Goal: Task Accomplishment & Management: Complete application form

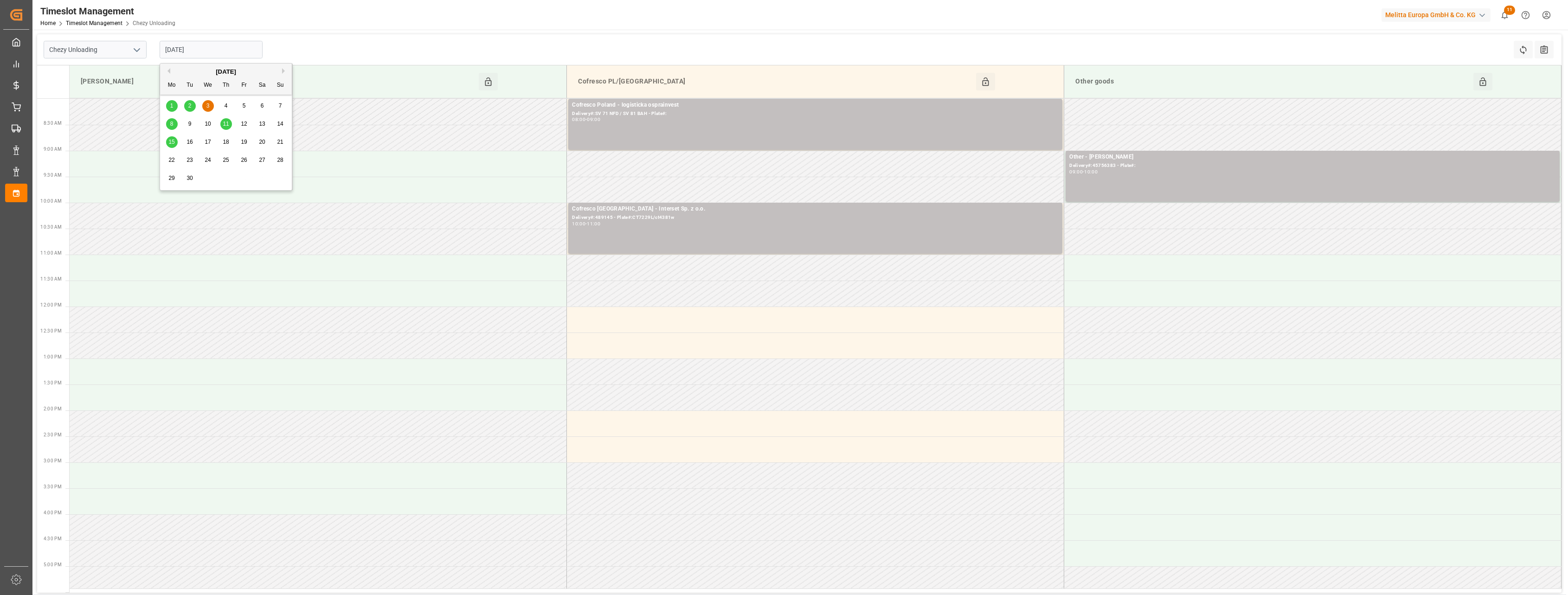
click at [234, 52] on input "[DATE]" at bounding box center [212, 49] width 103 height 17
click at [207, 106] on span "3" at bounding box center [208, 105] width 3 height 7
click at [201, 51] on input "[DATE]" at bounding box center [212, 49] width 103 height 17
click at [188, 107] on div "2" at bounding box center [190, 106] width 12 height 11
type input "[DATE]"
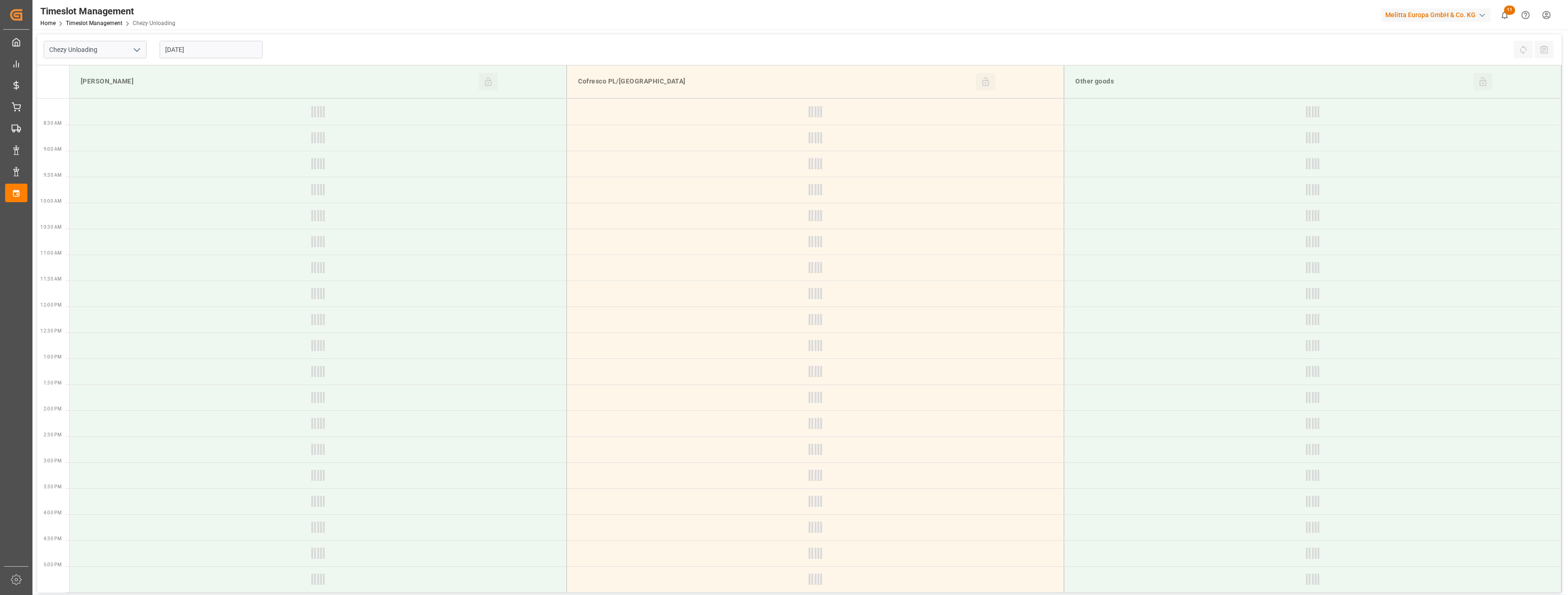
click at [132, 49] on icon "open menu" at bounding box center [137, 49] width 11 height 11
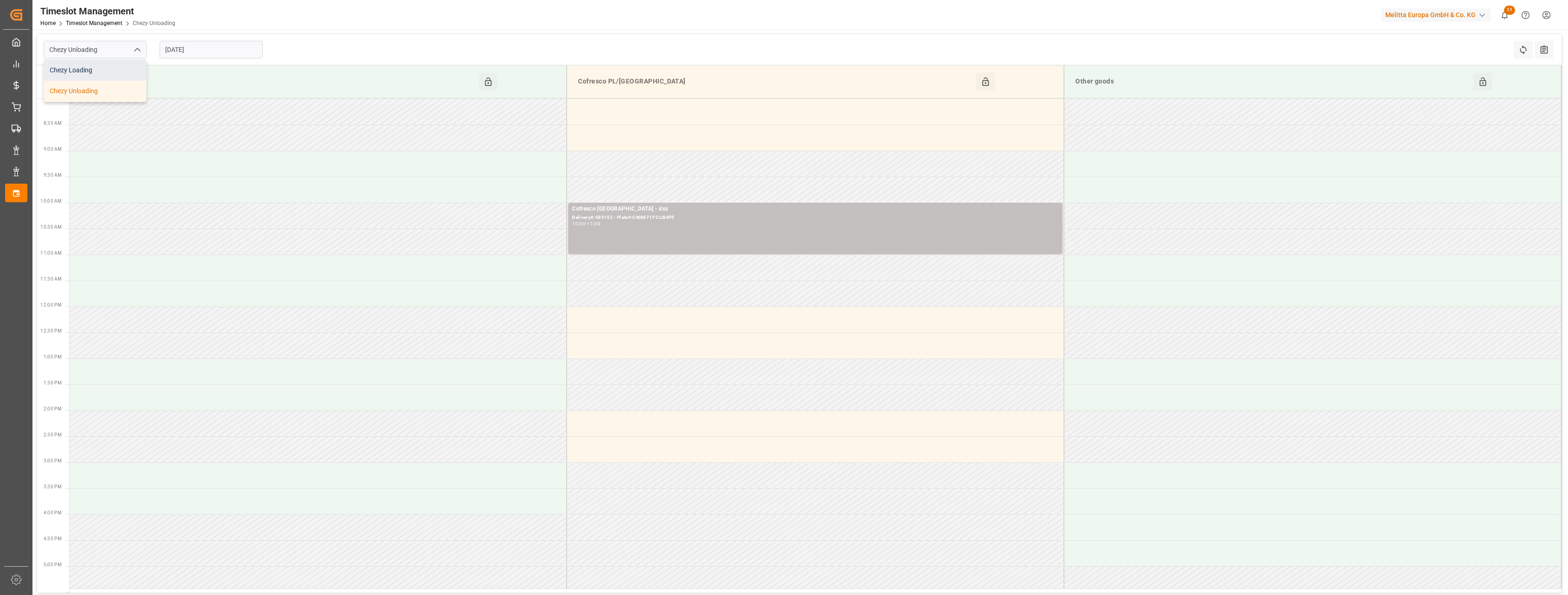
click at [121, 69] on div "Chezy Loading" at bounding box center [95, 70] width 102 height 21
type input "Chezy Loading"
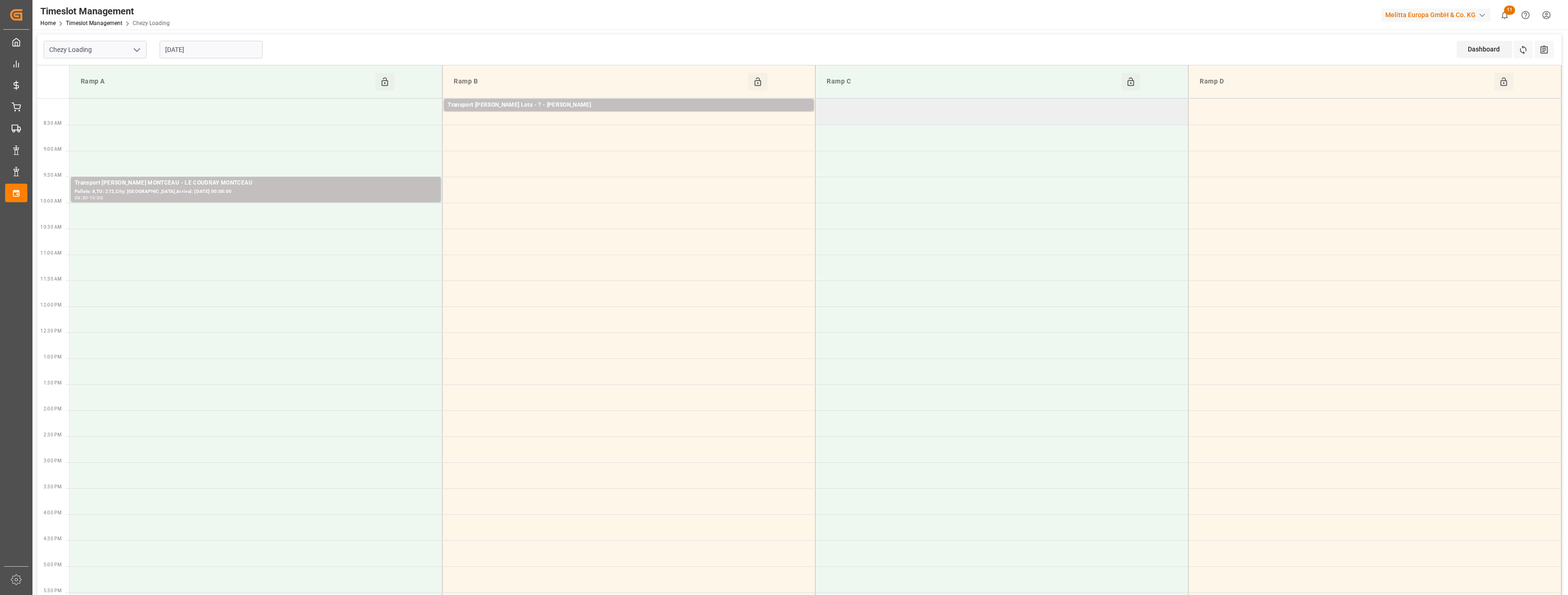
click at [643, 112] on td at bounding box center [1002, 112] width 373 height 26
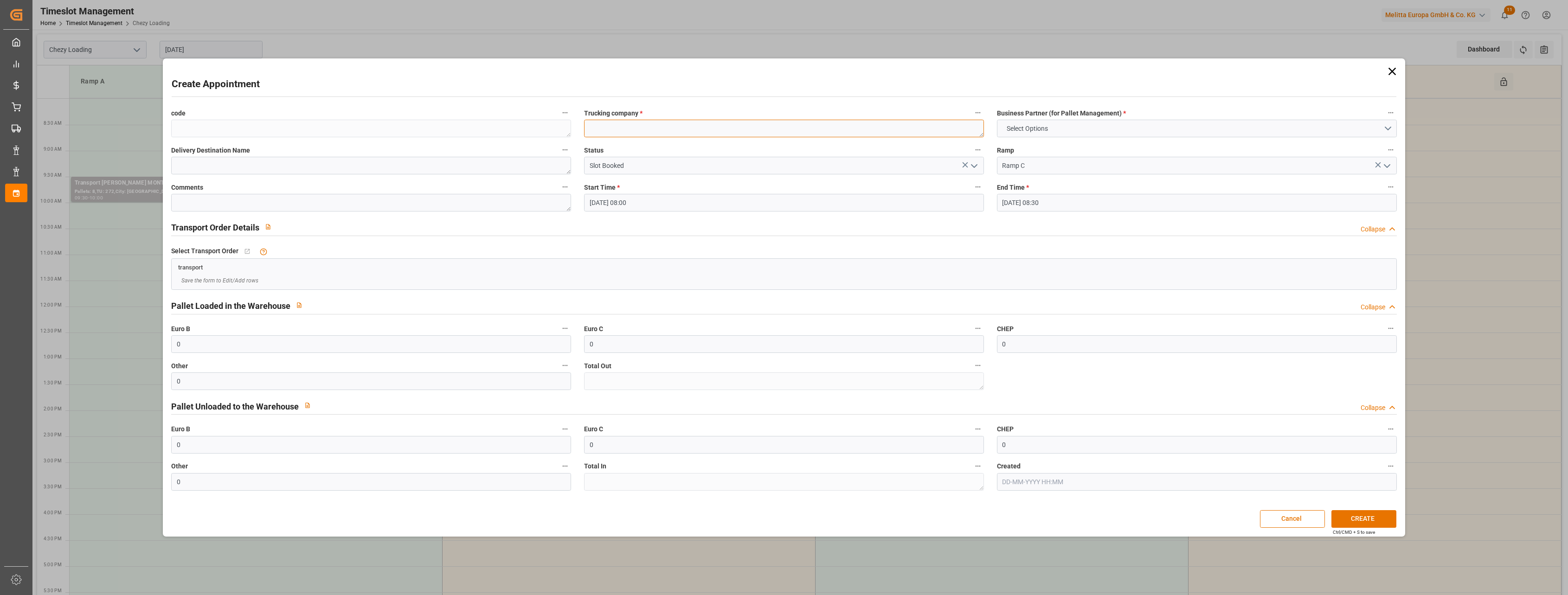
click at [624, 130] on textarea at bounding box center [784, 129] width 400 height 17
click at [604, 126] on textarea "chargmeent dechet" at bounding box center [784, 129] width 400 height 17
type textarea "chargement dechet"
click at [643, 131] on button "Select Options" at bounding box center [1197, 129] width 400 height 17
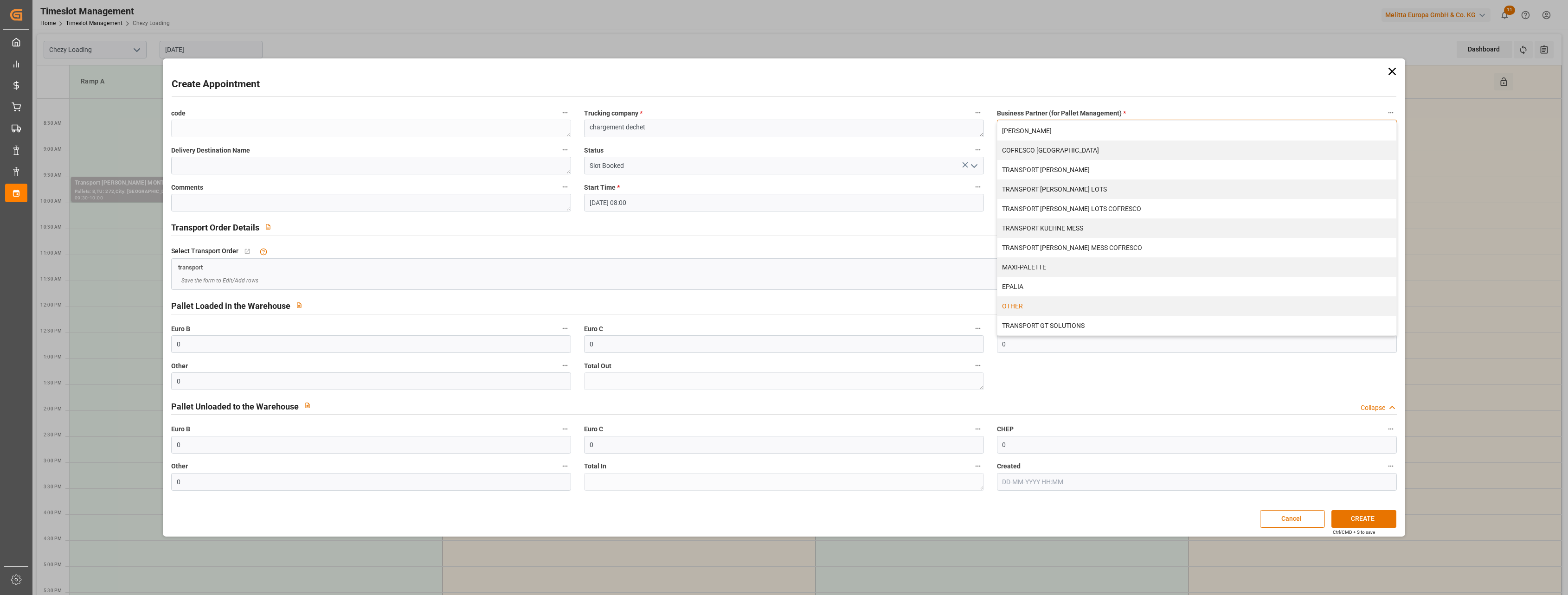
click at [643, 299] on div "OTHER" at bounding box center [1197, 306] width 399 height 20
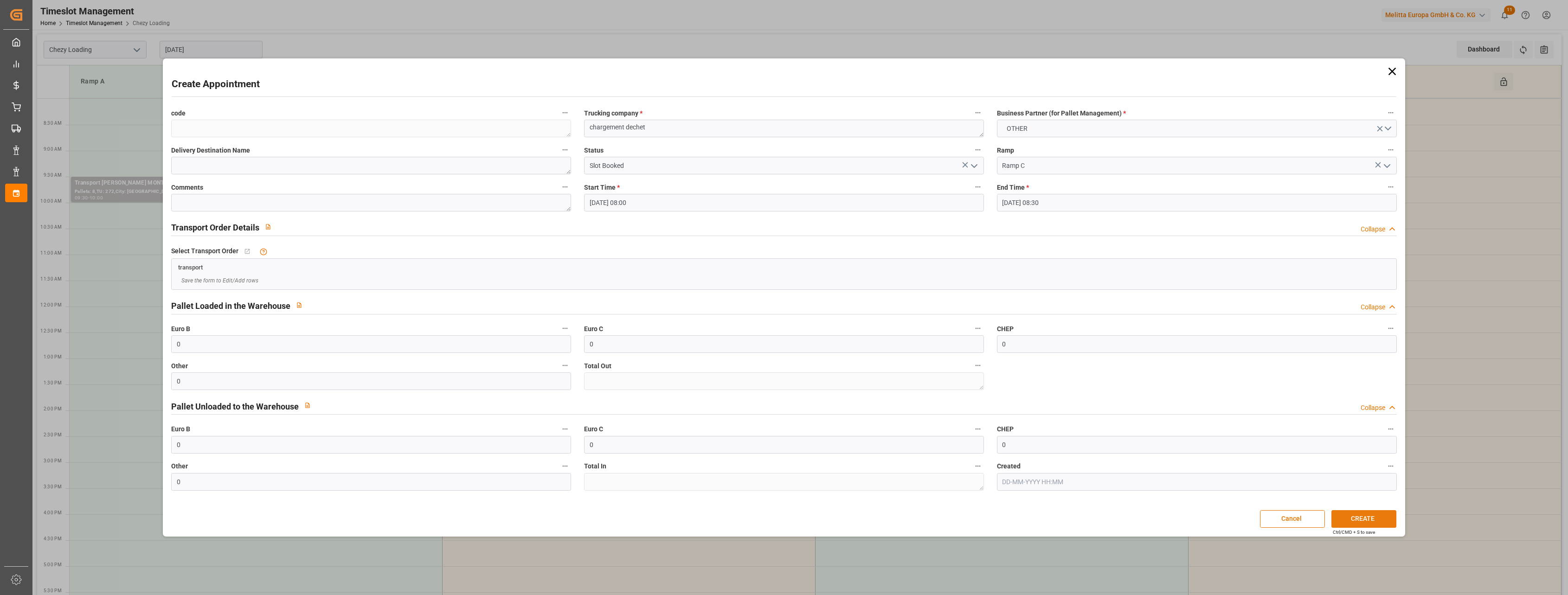
click at [643, 437] on button "CREATE" at bounding box center [1364, 519] width 65 height 17
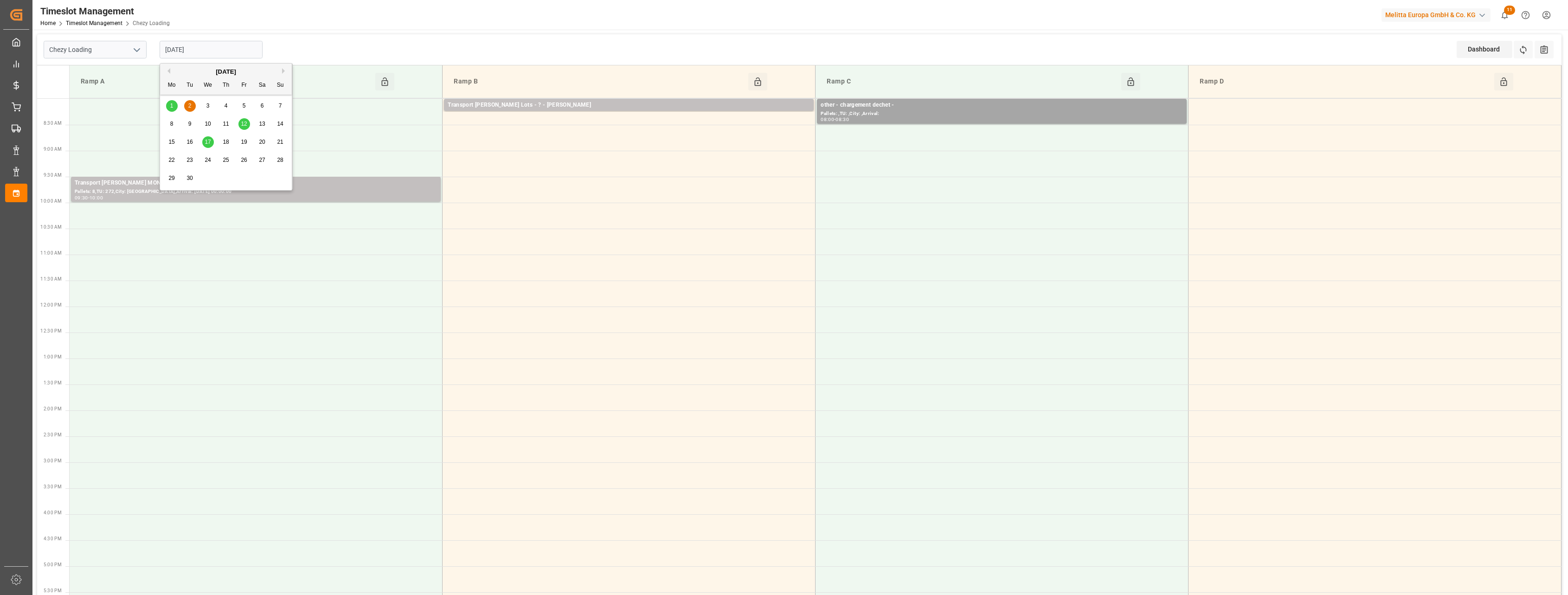
click at [223, 49] on input "[DATE]" at bounding box center [212, 49] width 103 height 17
click at [167, 72] on button "Previous Month" at bounding box center [168, 71] width 6 height 6
click at [226, 176] on span "28" at bounding box center [225, 178] width 6 height 7
type input "[DATE]"
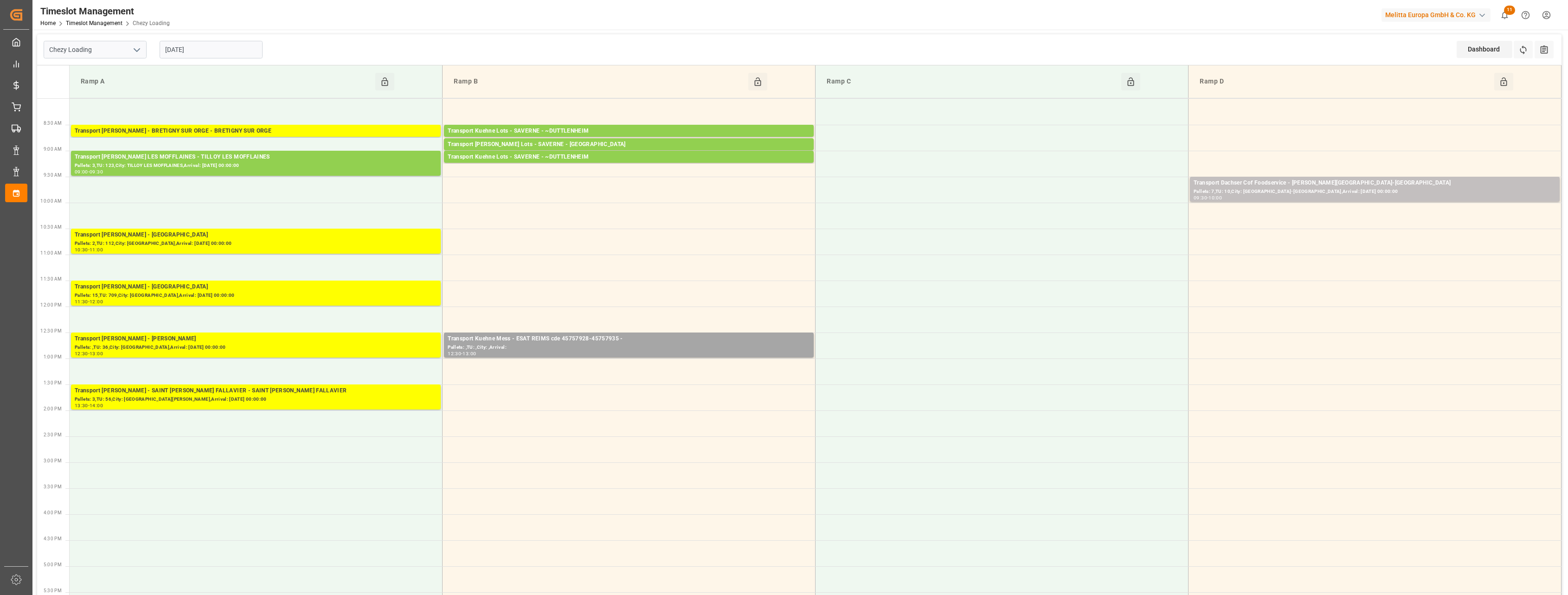
click at [231, 45] on input "[DATE]" at bounding box center [212, 49] width 103 height 17
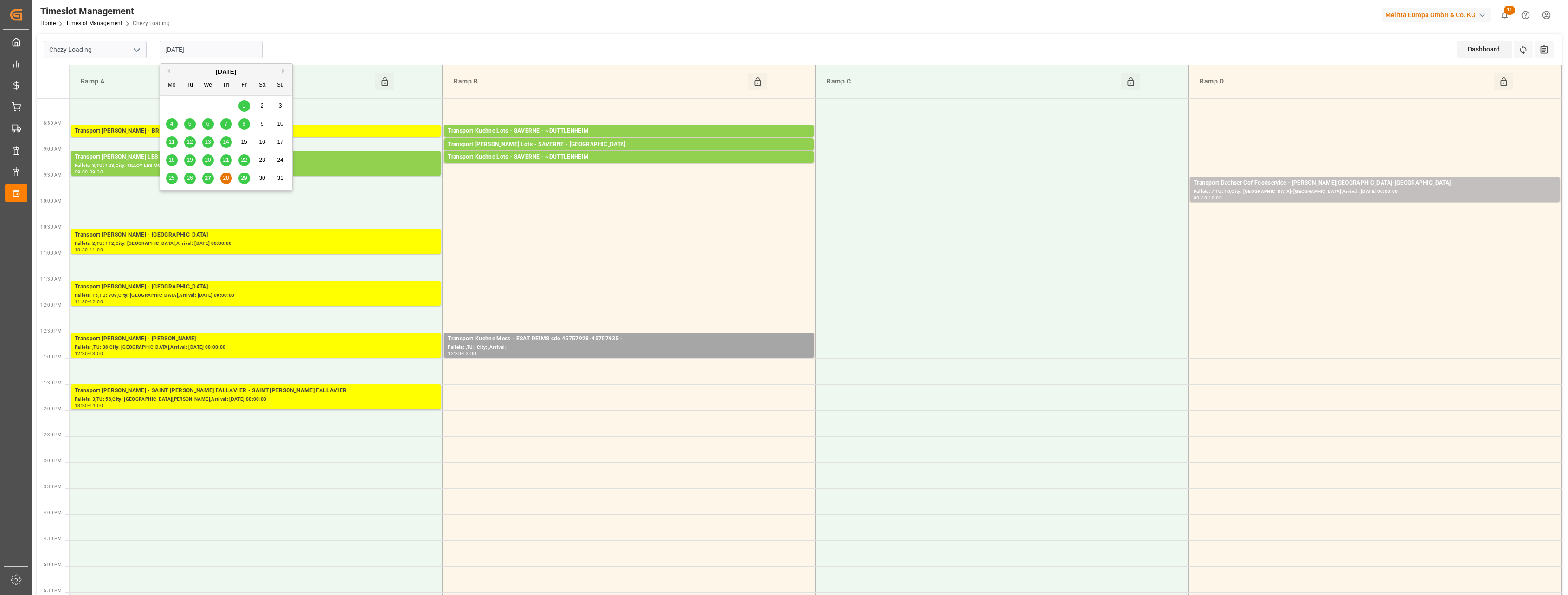
click at [140, 49] on icon "open menu" at bounding box center [137, 49] width 11 height 11
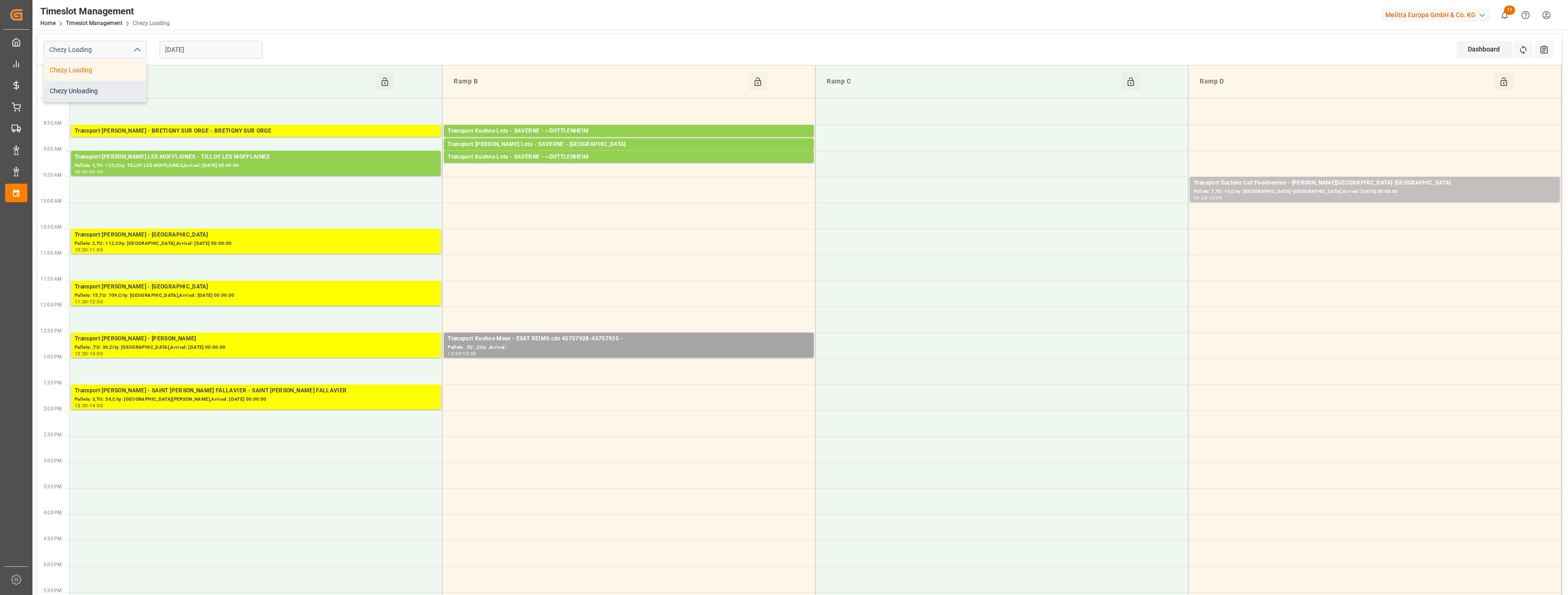
click at [101, 93] on div "Chezy Unloading" at bounding box center [95, 91] width 102 height 21
type input "Chezy Unloading"
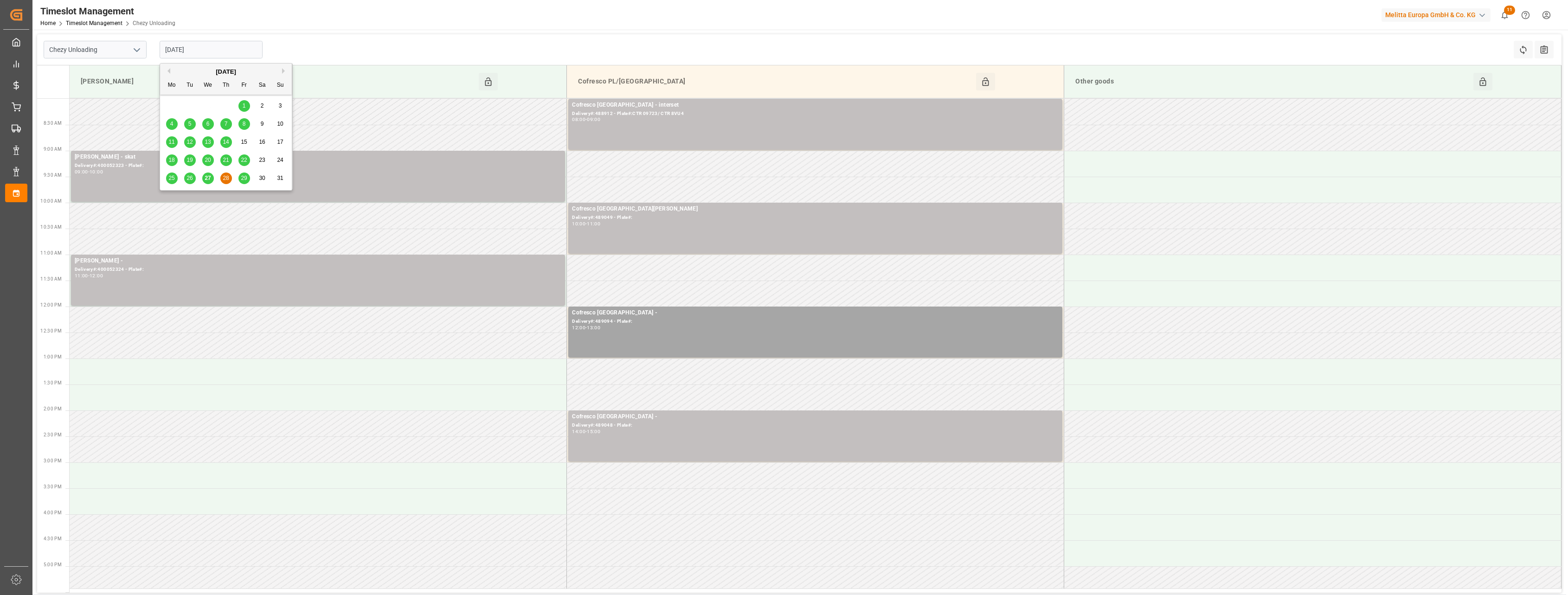
click at [217, 49] on input "[DATE]" at bounding box center [212, 49] width 103 height 17
click at [284, 70] on button "Next Month" at bounding box center [285, 71] width 6 height 6
click at [244, 104] on span "5" at bounding box center [244, 105] width 3 height 7
type input "[DATE]"
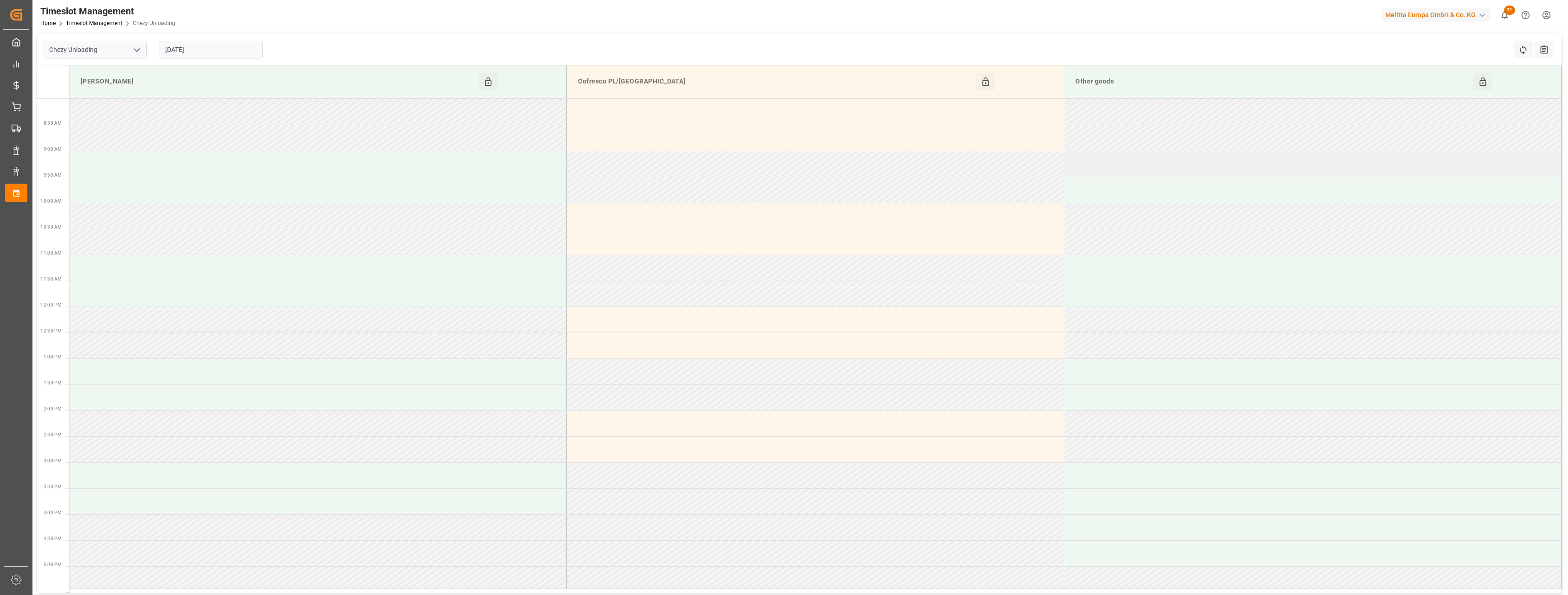
click at [643, 165] on td at bounding box center [1313, 163] width 497 height 26
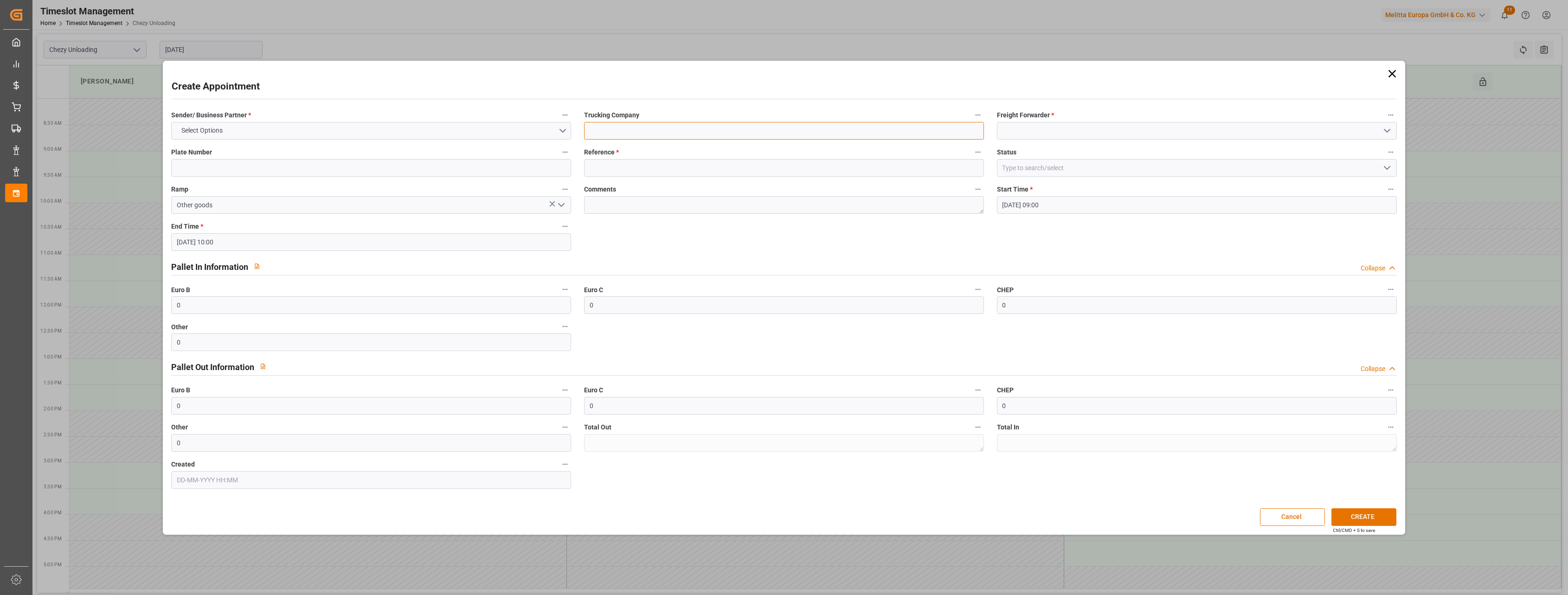
click at [643, 132] on input at bounding box center [784, 131] width 400 height 17
type input "delavenne/ AB textel retour BN lot 4"
click at [643, 126] on input at bounding box center [1197, 131] width 400 height 17
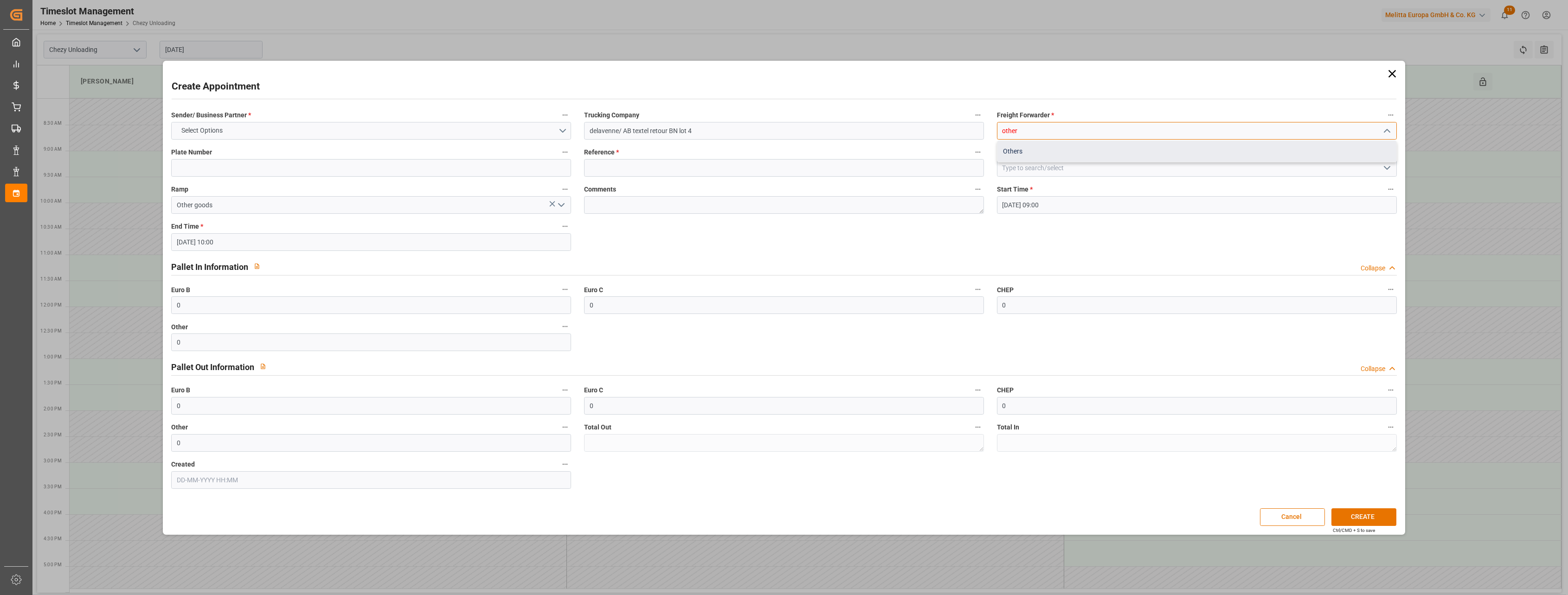
click at [643, 146] on div "Others" at bounding box center [1197, 151] width 399 height 21
type input "Others"
click at [643, 158] on label "Reference *" at bounding box center [784, 153] width 400 height 13
click at [643, 158] on button "Reference *" at bounding box center [978, 152] width 12 height 12
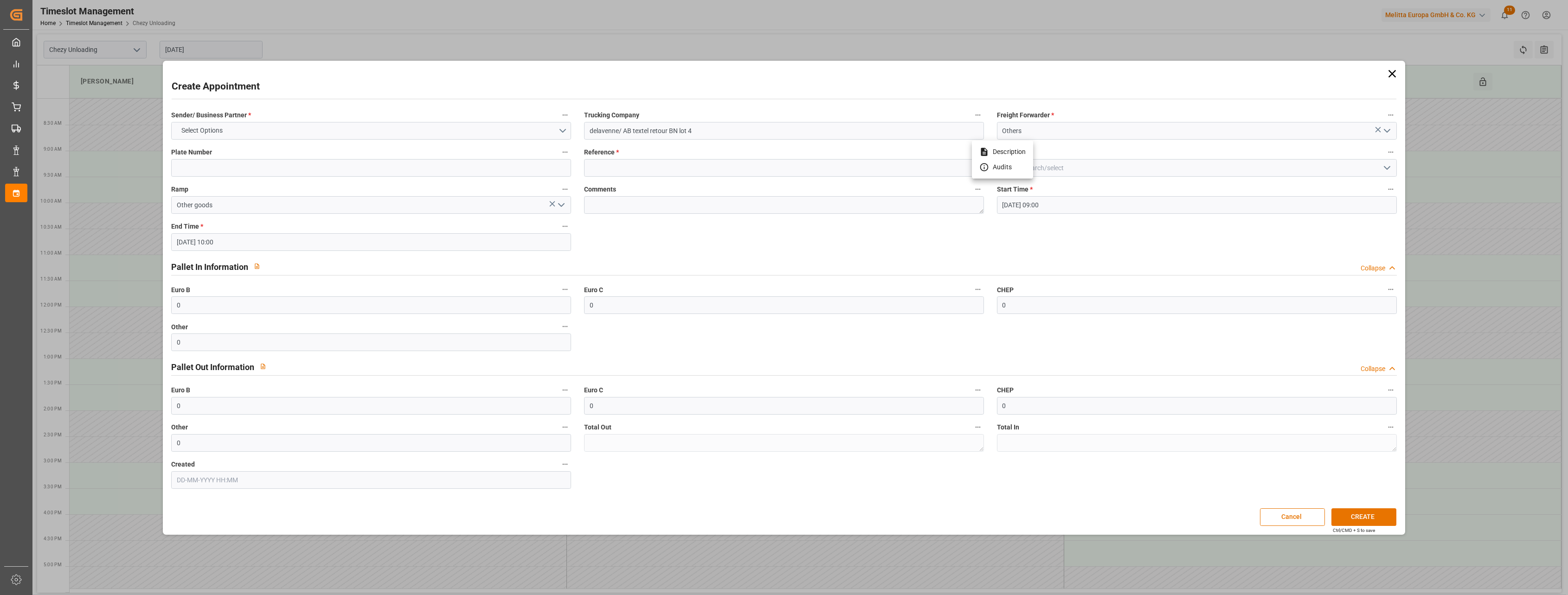
click at [643, 165] on div at bounding box center [784, 297] width 1568 height 595
click at [643, 172] on input at bounding box center [784, 168] width 400 height 17
type input "x"
click at [643, 437] on button "CREATE" at bounding box center [1364, 517] width 65 height 17
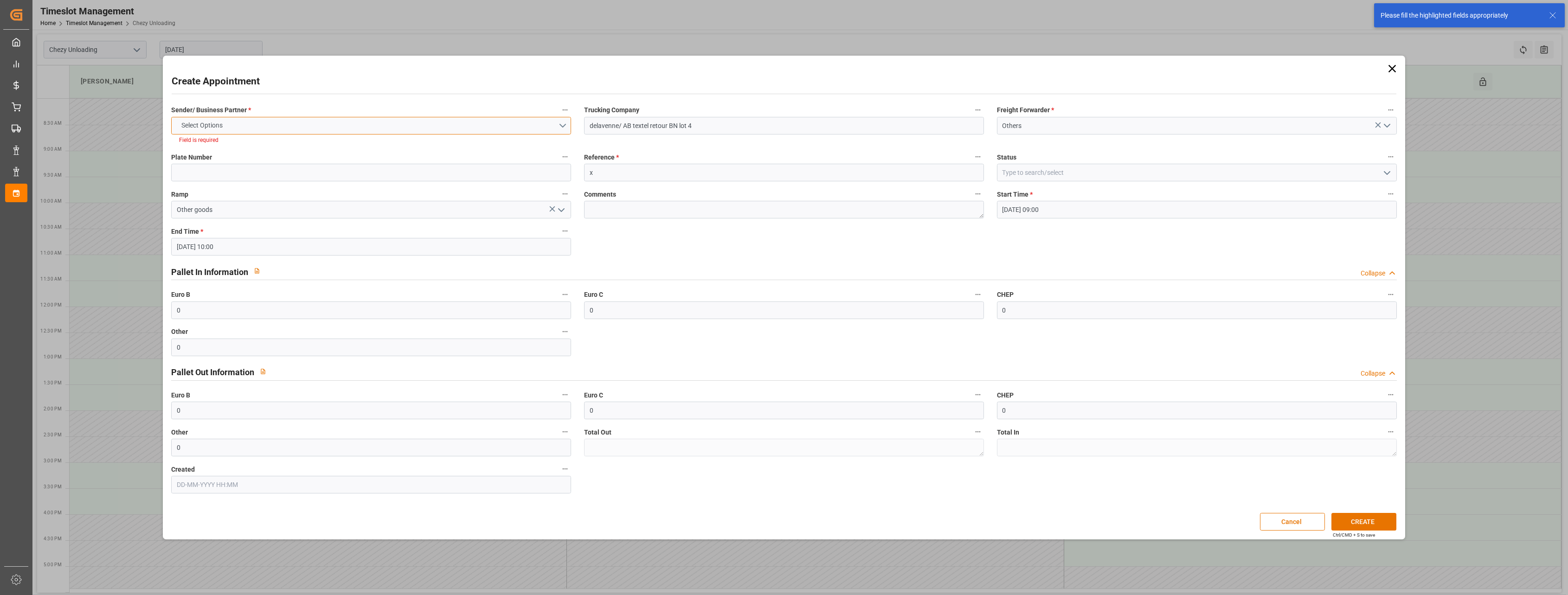
click at [439, 120] on button "Select Options" at bounding box center [371, 126] width 400 height 17
click at [380, 186] on div "OTHER" at bounding box center [371, 186] width 399 height 20
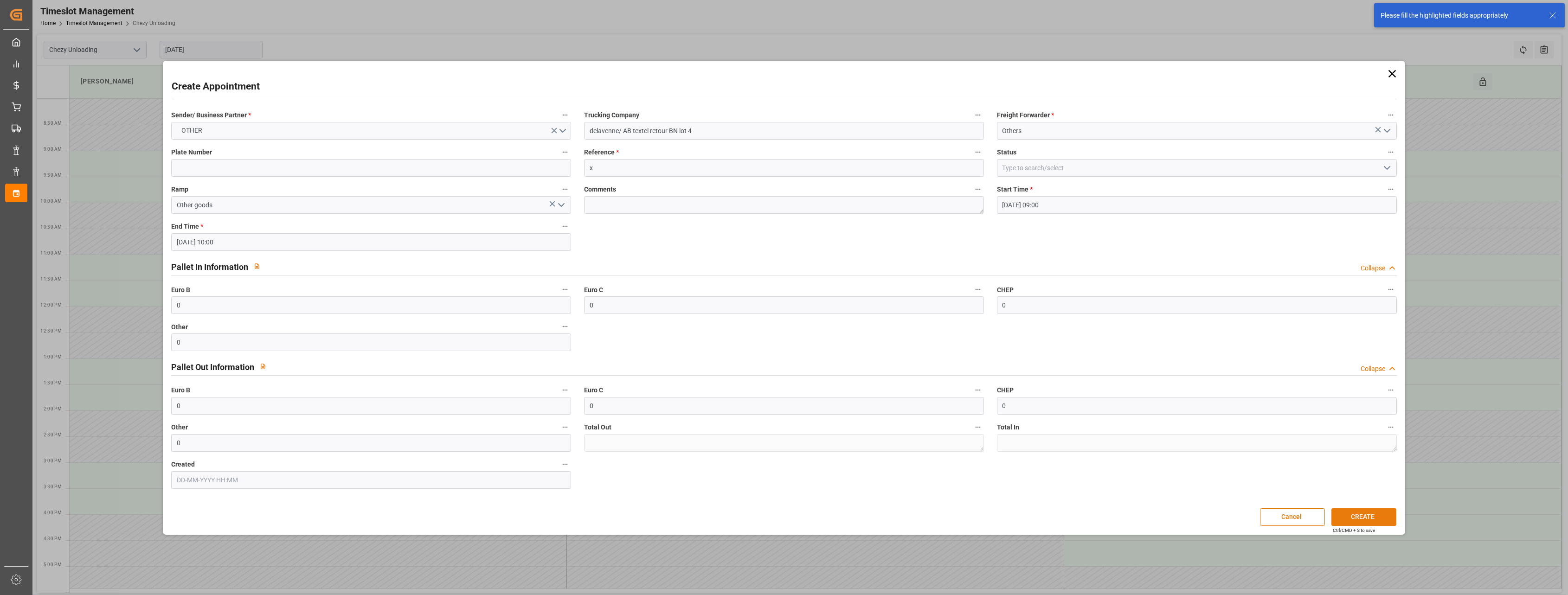
click at [643, 437] on button "CREATE" at bounding box center [1364, 517] width 65 height 17
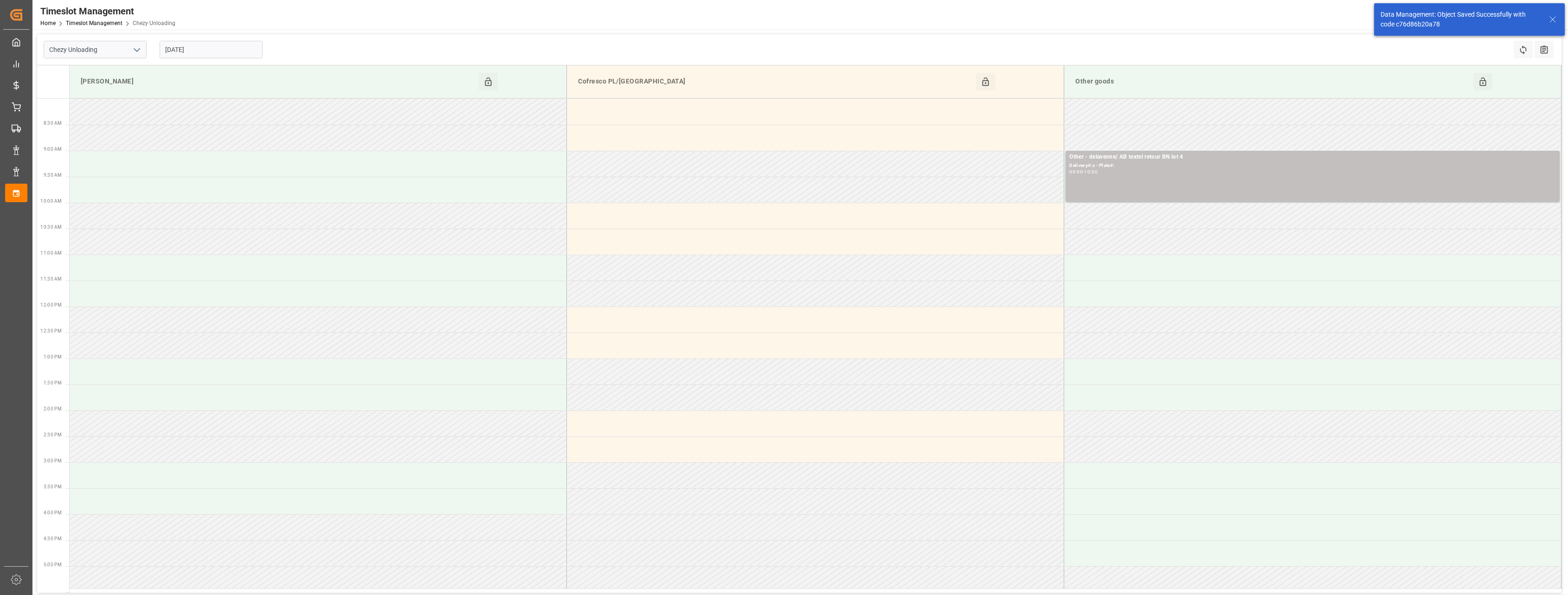
click at [254, 52] on input "[DATE]" at bounding box center [212, 49] width 103 height 17
click at [175, 124] on div "8" at bounding box center [172, 124] width 12 height 11
type input "[DATE]"
click at [643, 270] on td at bounding box center [1313, 267] width 497 height 26
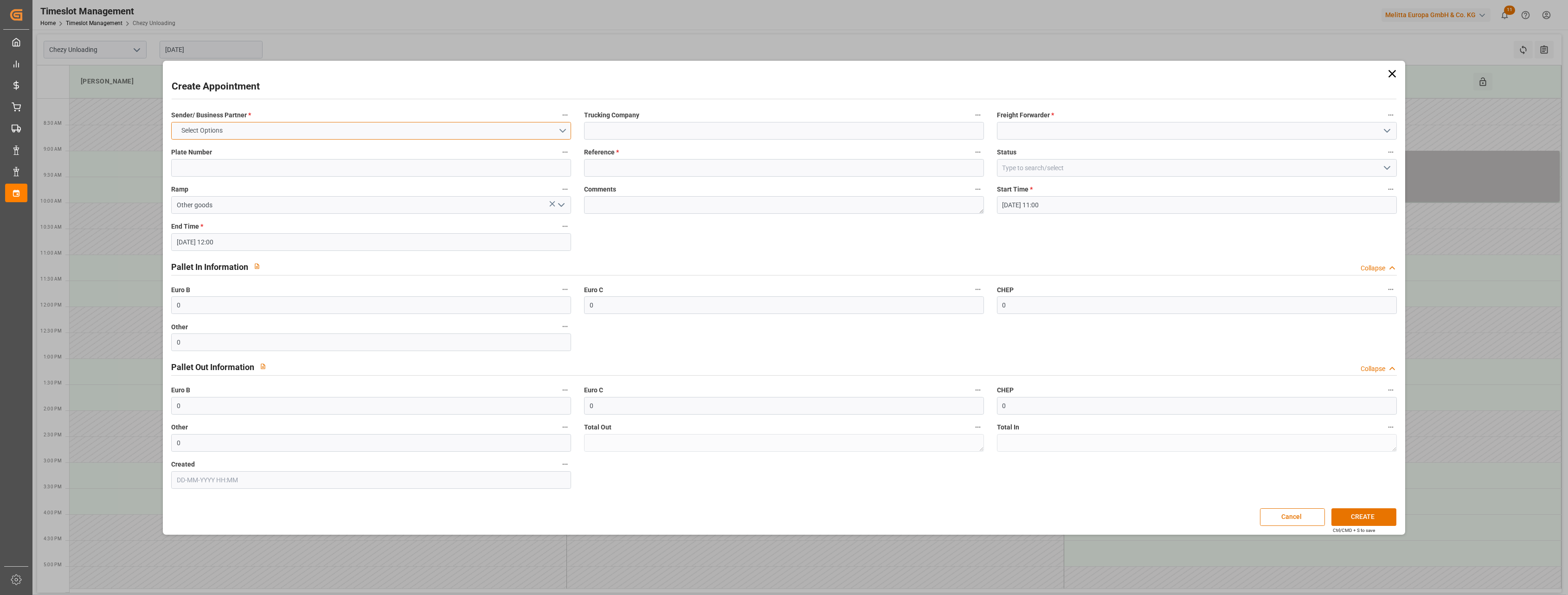
click at [411, 135] on button "Select Options" at bounding box center [371, 131] width 400 height 17
click at [349, 194] on div "OTHER" at bounding box center [371, 191] width 399 height 20
click at [636, 125] on input at bounding box center [784, 131] width 400 height 17
type input "delavenne ABTEXT retour BN"
click at [643, 135] on input at bounding box center [1197, 131] width 400 height 17
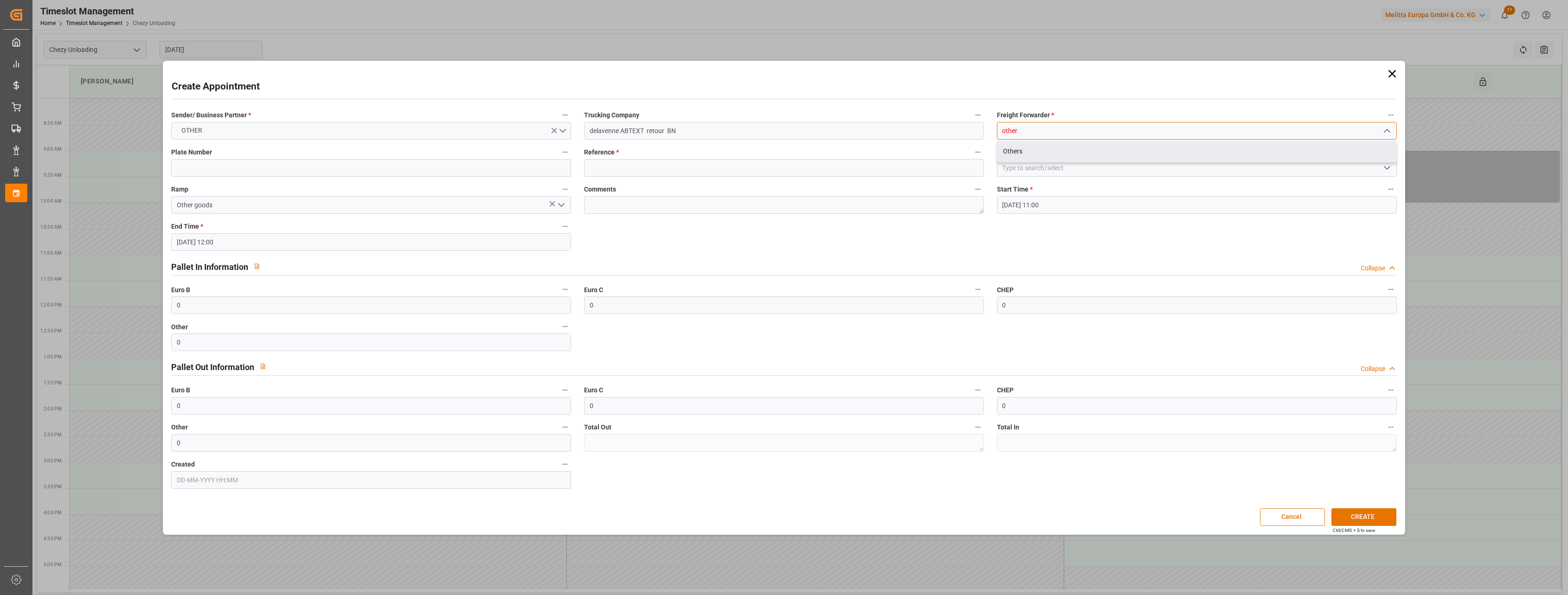
type input "other"
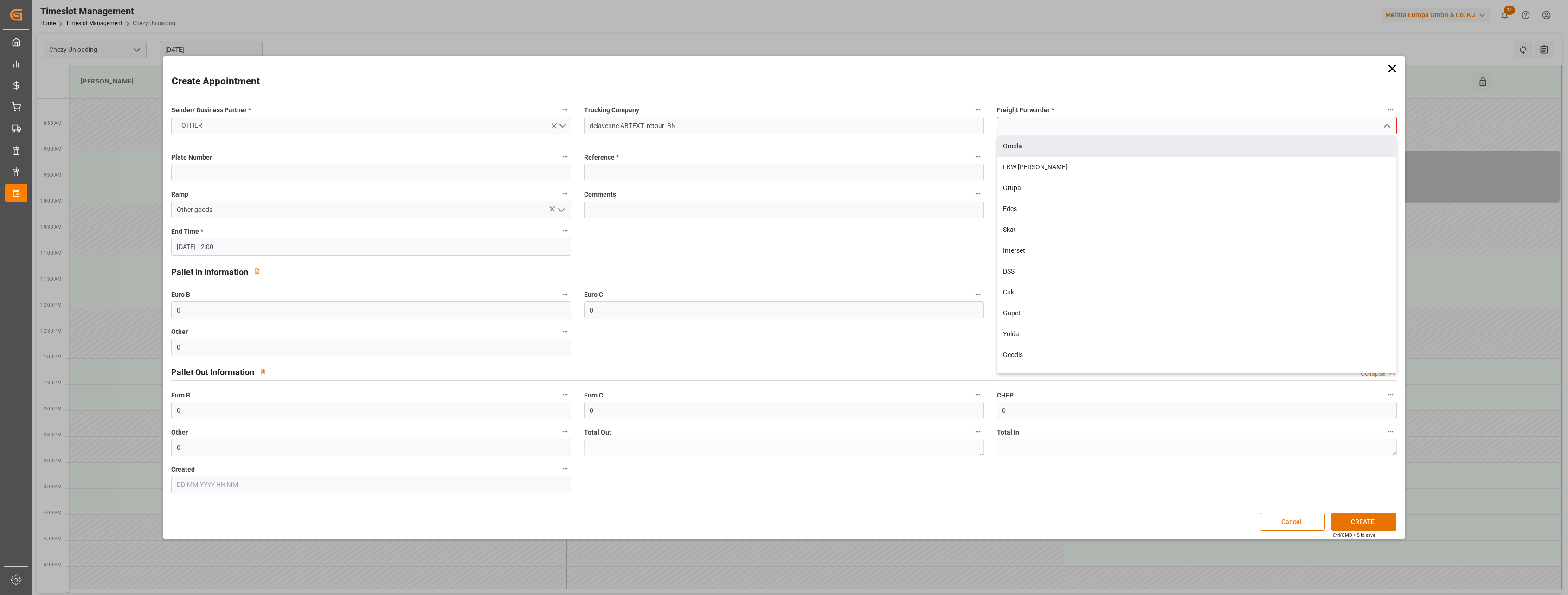
click at [643, 163] on div "Sender/ Business Partner * OTHER Trucking Company delavenne ABTEXT retour BN Fr…" at bounding box center [784, 299] width 1238 height 397
click at [643, 127] on input at bounding box center [1197, 126] width 400 height 17
click at [643, 146] on div "Others" at bounding box center [1197, 146] width 399 height 21
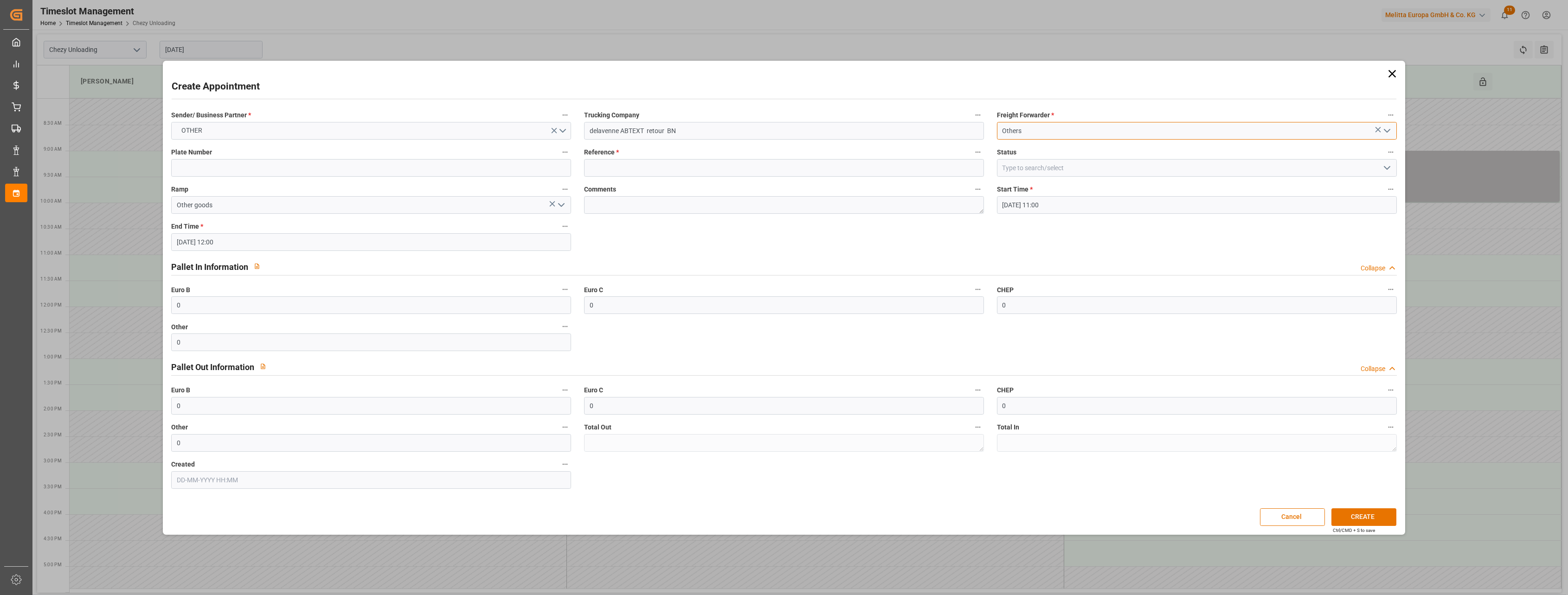
type input "Others"
click at [643, 173] on input at bounding box center [784, 168] width 400 height 17
type input "x"
